Goal: Transaction & Acquisition: Purchase product/service

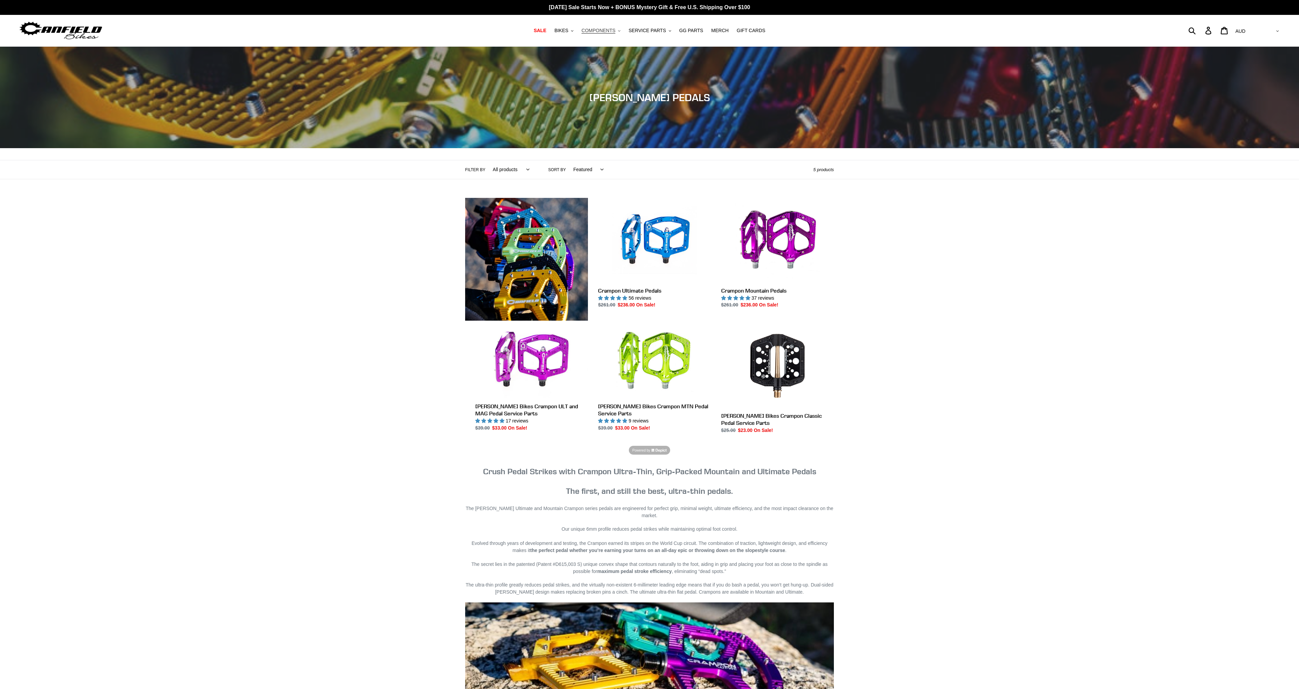
click at [615, 29] on span "COMPONENTS" at bounding box center [598, 31] width 34 height 6
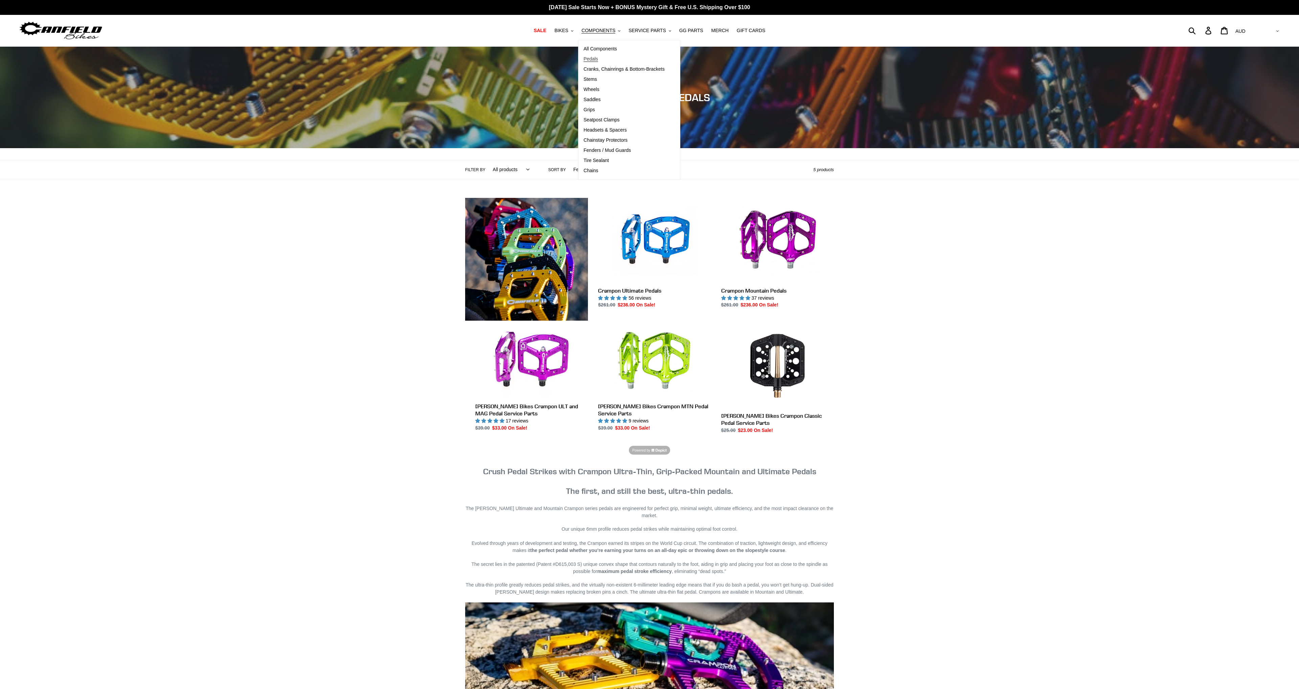
click at [590, 56] on span "Pedals" at bounding box center [590, 59] width 15 height 6
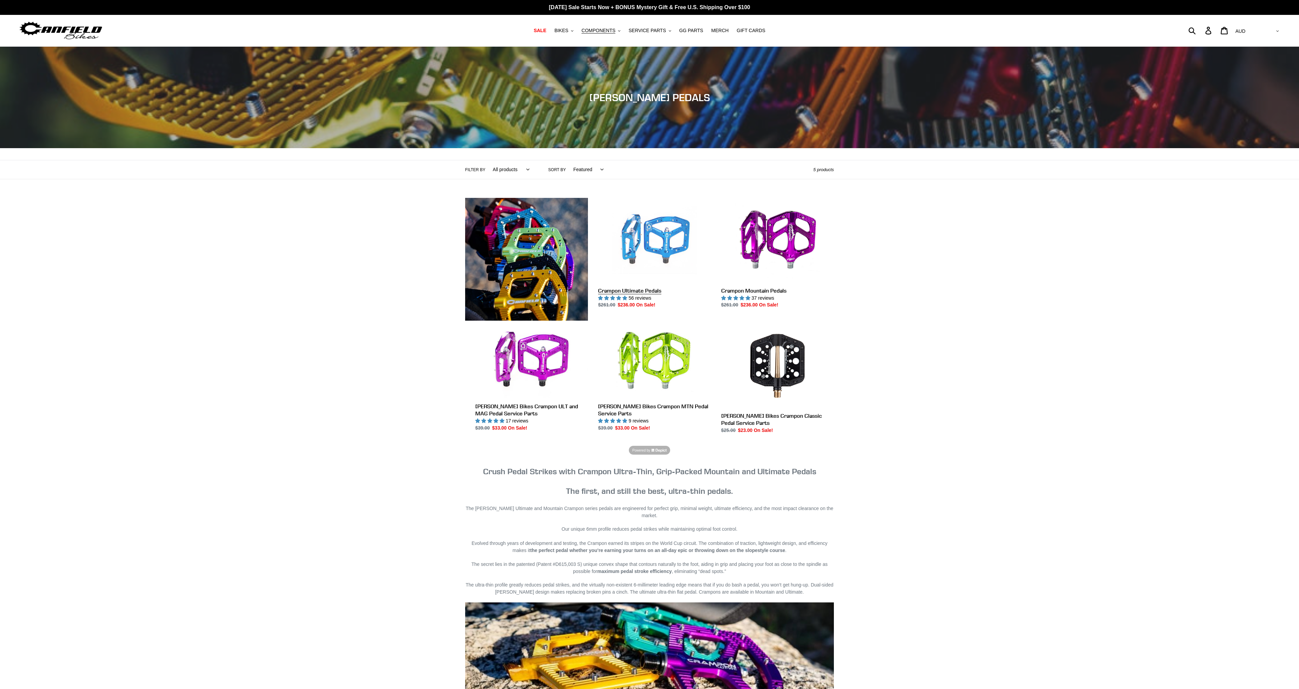
click at [698, 238] on link "Crampon Ultimate Pedals" at bounding box center [654, 253] width 113 height 111
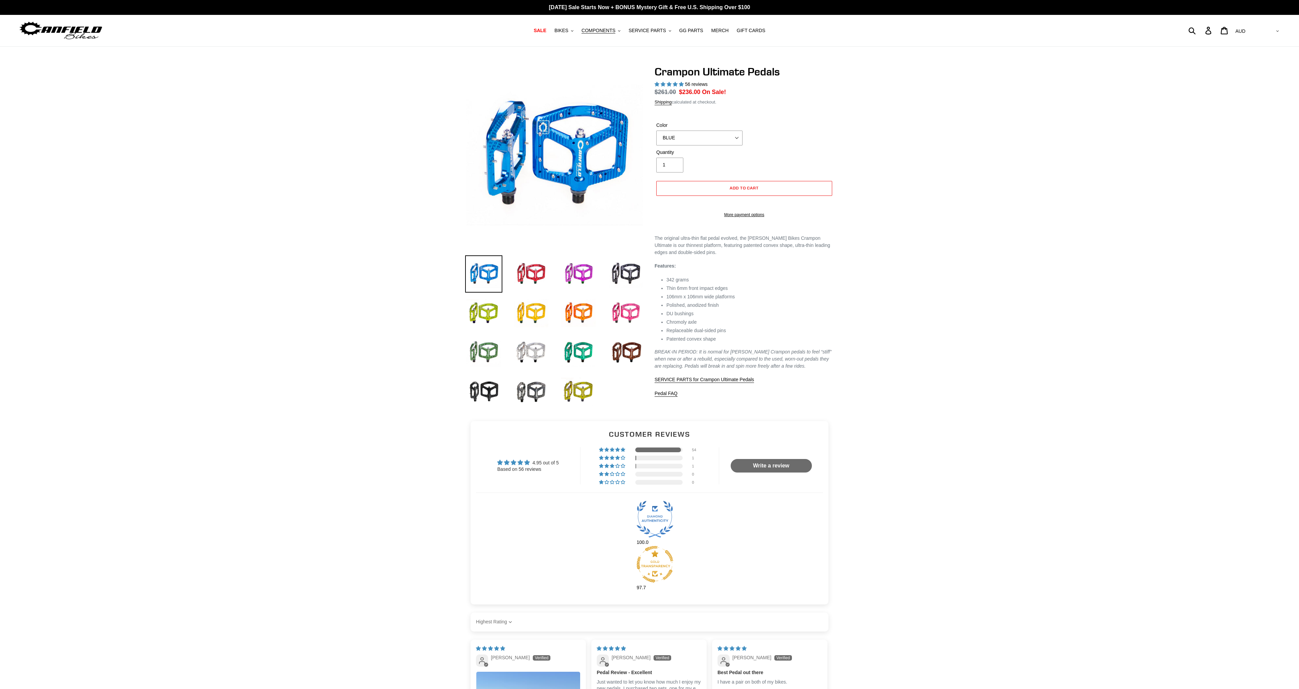
select select "highest-rating"
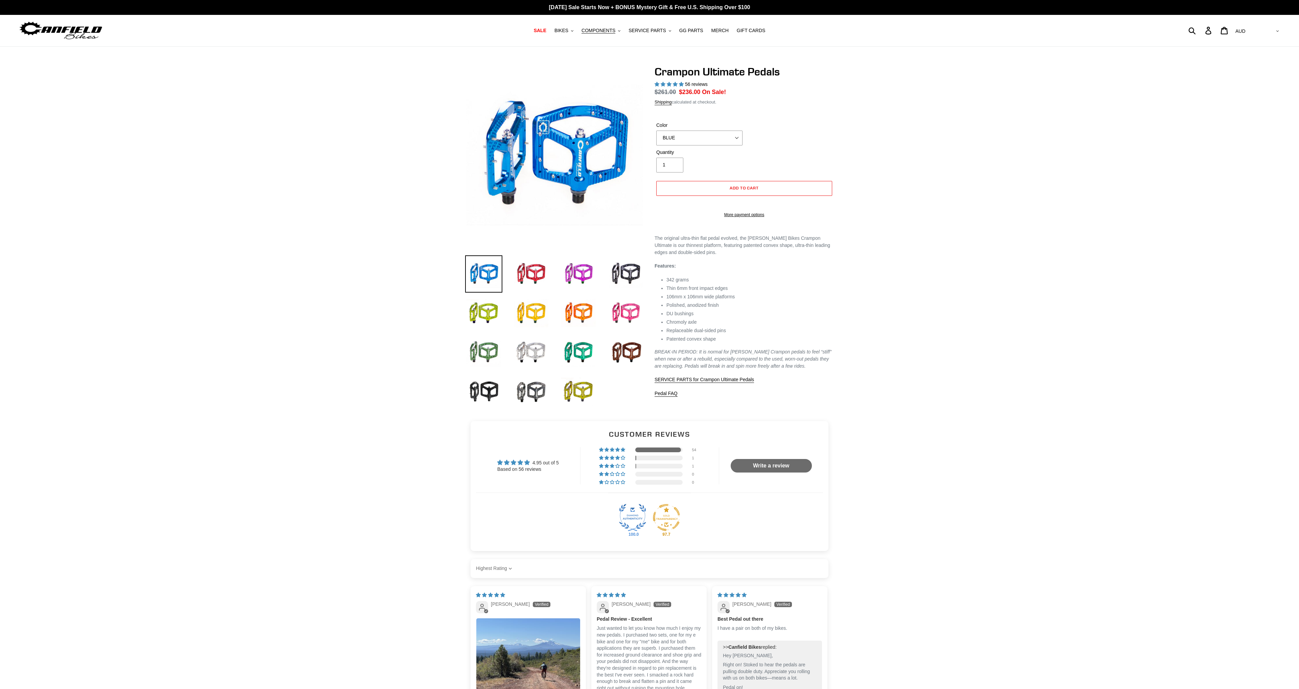
click at [1233, 25] on select "AED AFN ALL AMD ANG AUD AWG AZN BAM BBD BDT BGN BIF BND BOB BSD BWP BZD CAD CDF…" at bounding box center [1257, 31] width 48 height 13
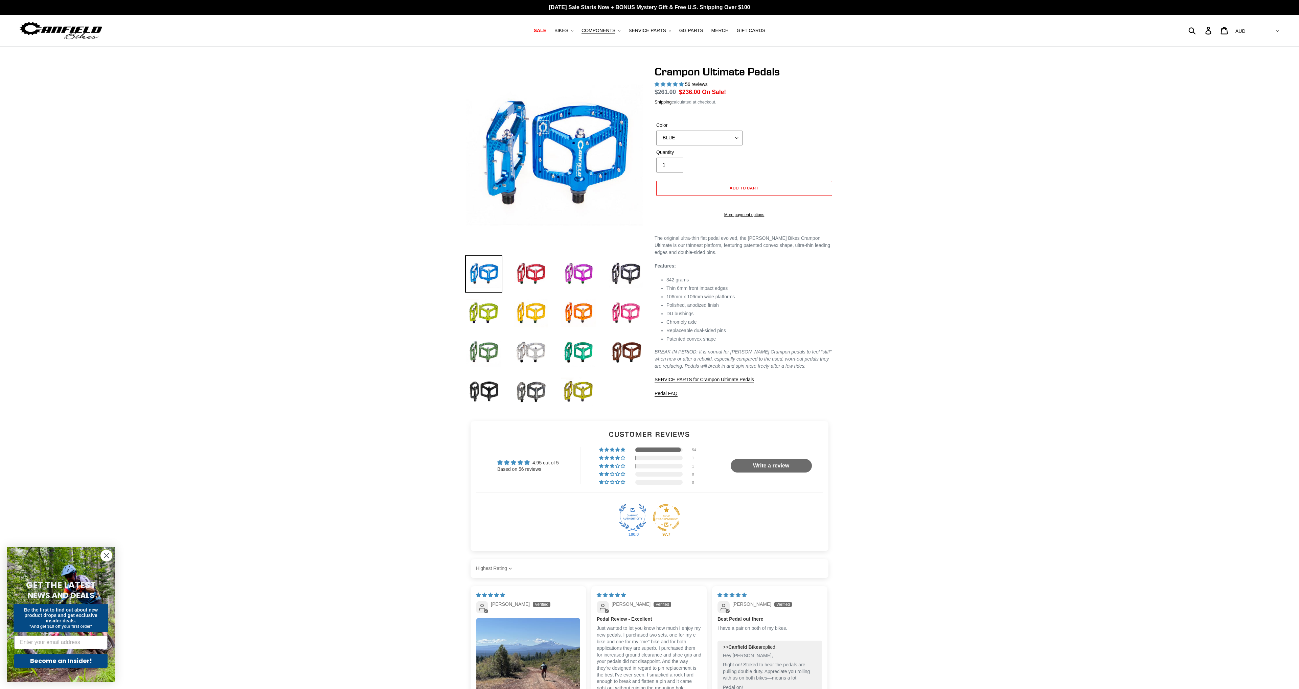
select select "USD"
click option "USD" at bounding box center [0, 0] width 0 height 0
click at [1128, 467] on main at bounding box center [649, 656] width 1299 height 1219
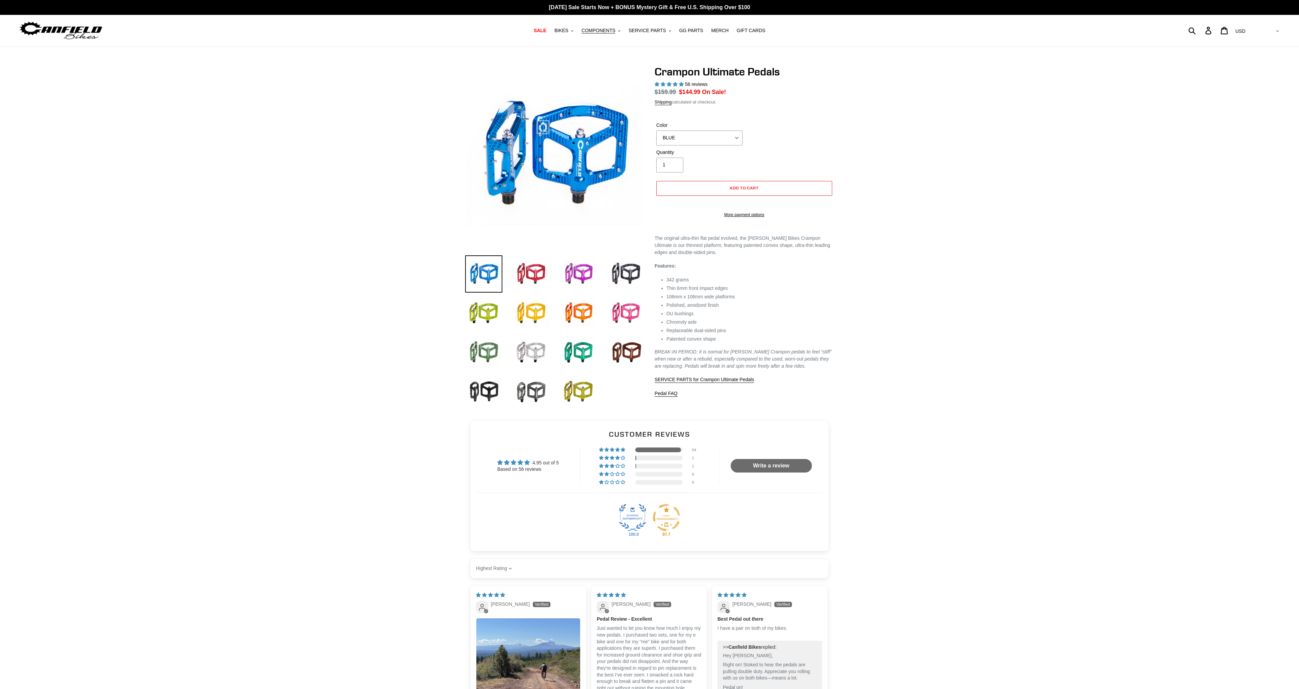
select select "highest-rating"
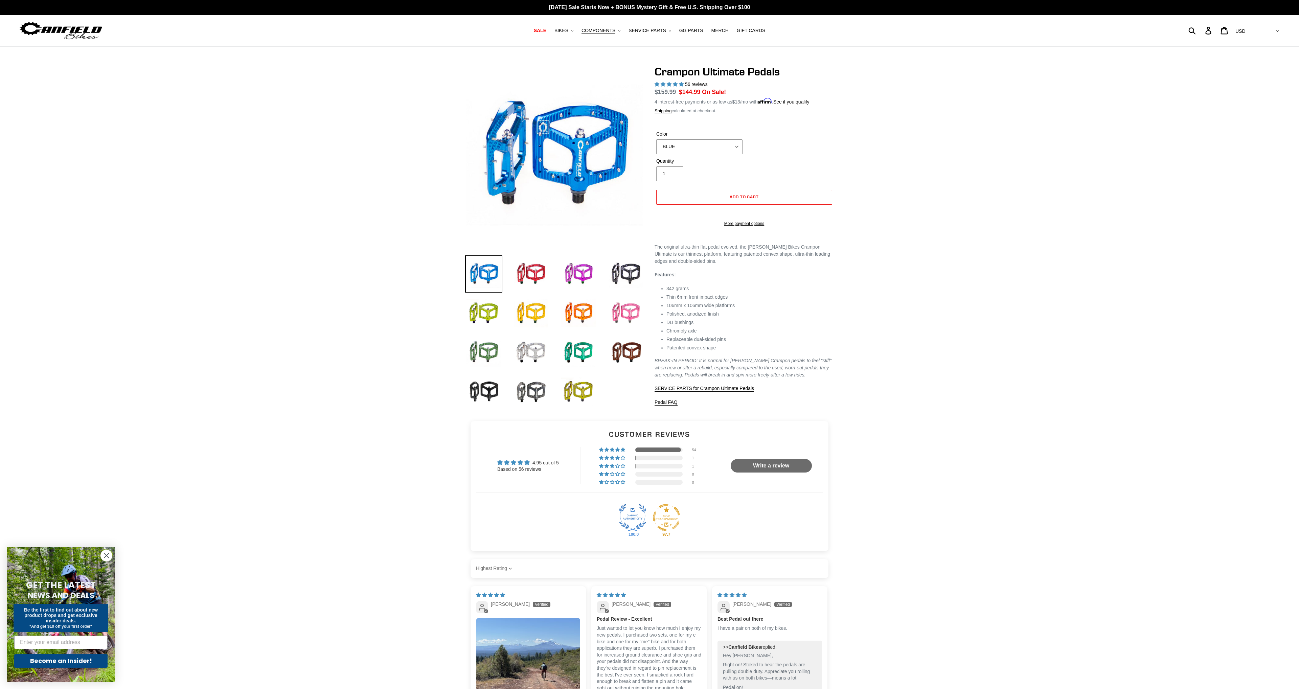
click at [629, 313] on img at bounding box center [625, 313] width 37 height 37
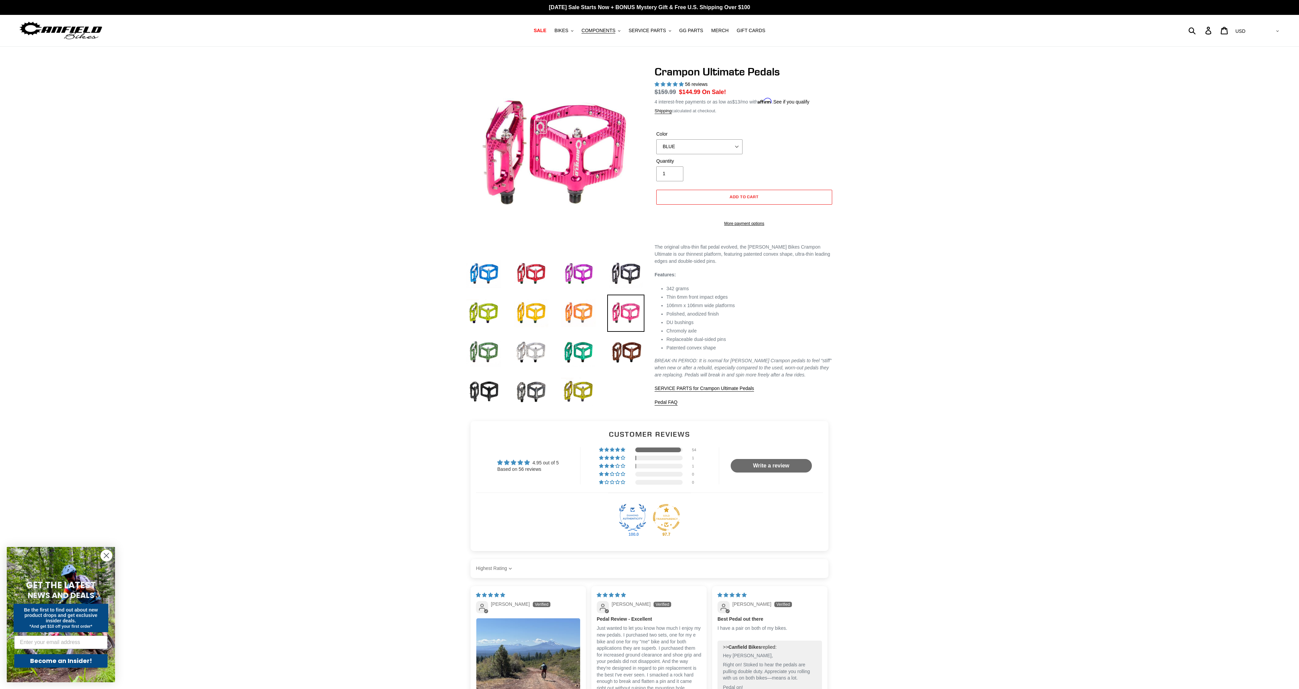
click at [587, 320] on img at bounding box center [578, 313] width 37 height 37
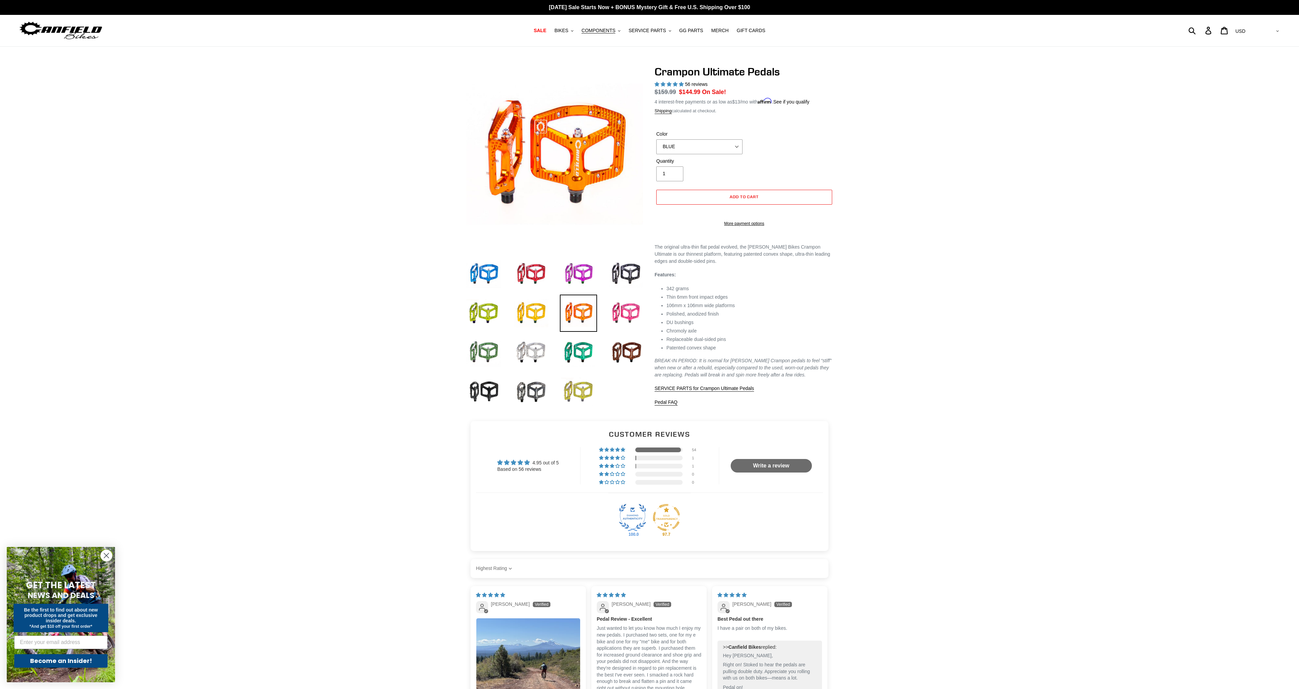
click at [592, 393] on img at bounding box center [578, 391] width 37 height 37
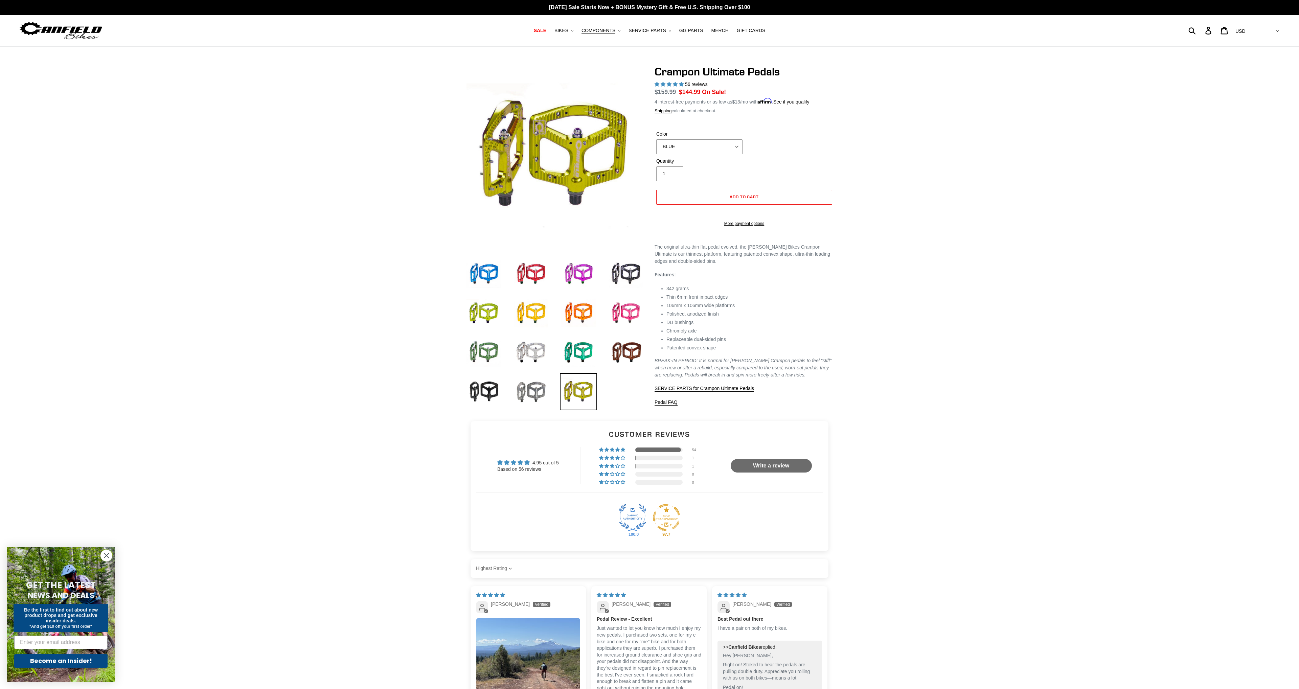
click at [533, 389] on img at bounding box center [530, 391] width 37 height 37
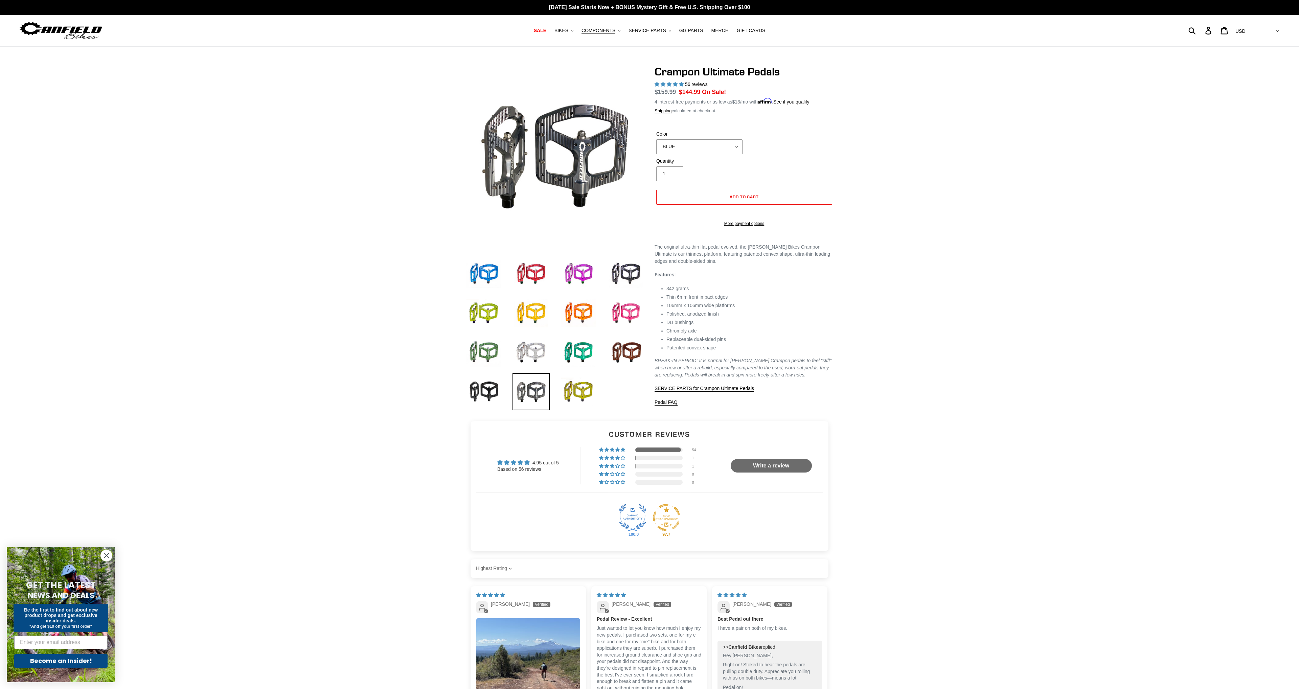
click at [877, 430] on main at bounding box center [649, 656] width 1299 height 1219
